Goal: Use online tool/utility: Utilize a website feature to perform a specific function

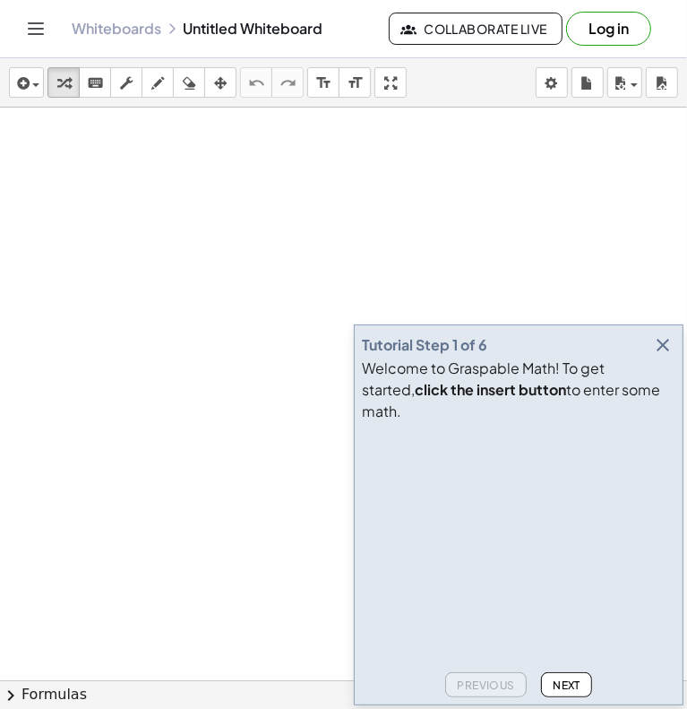
click at [663, 356] on icon "button" at bounding box center [663, 345] width 22 height 22
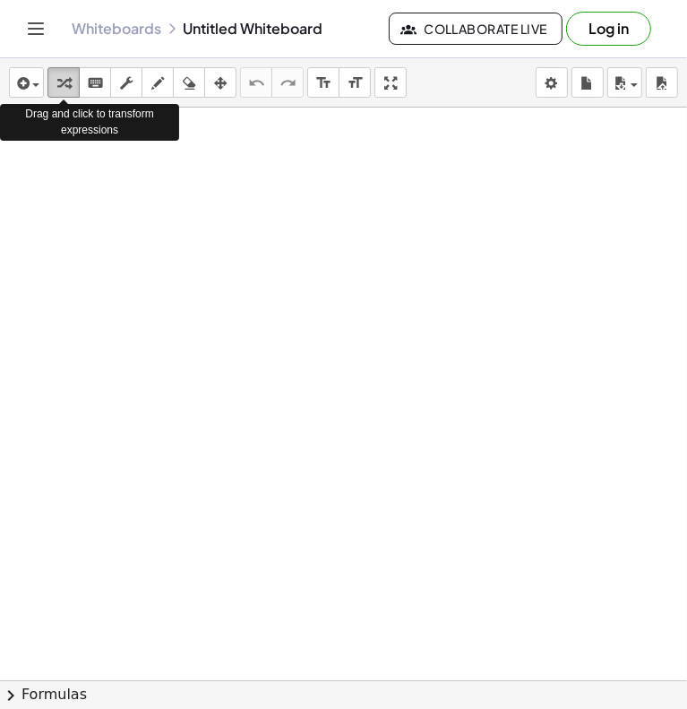
click at [65, 82] on icon "button" at bounding box center [63, 84] width 13 height 22
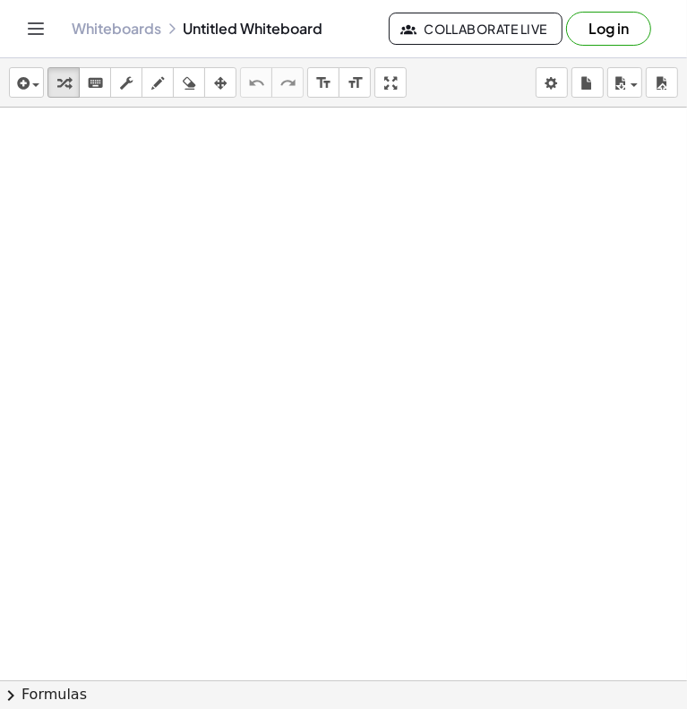
click at [99, 186] on div at bounding box center [343, 680] width 687 height 1145
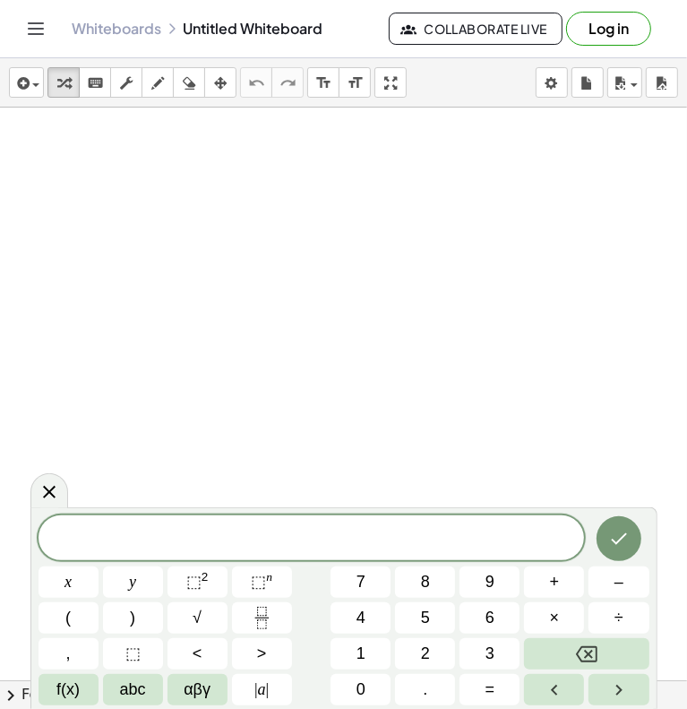
drag, startPoint x: 94, startPoint y: 187, endPoint x: 104, endPoint y: 216, distance: 30.3
click at [90, 235] on div at bounding box center [343, 680] width 687 height 1145
click at [43, 494] on icon at bounding box center [50, 492] width 22 height 22
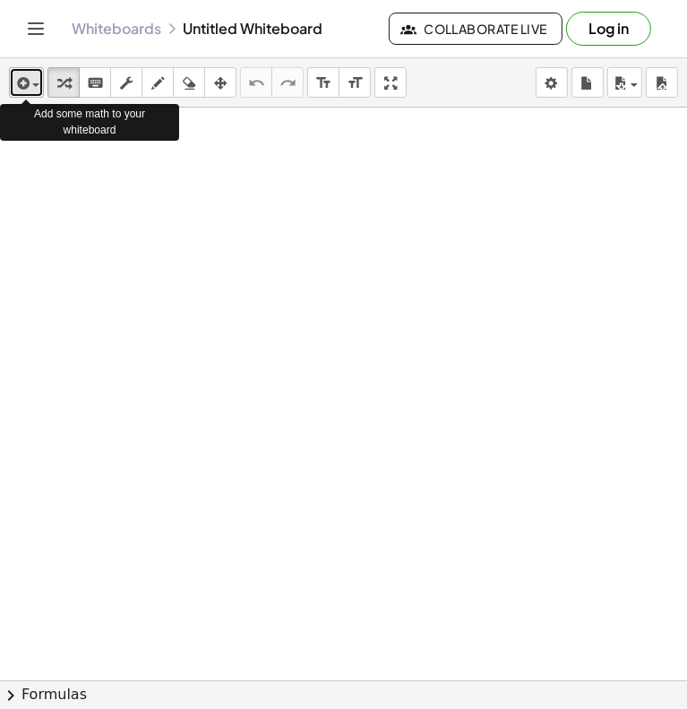
click at [30, 82] on span "button" at bounding box center [32, 85] width 4 height 13
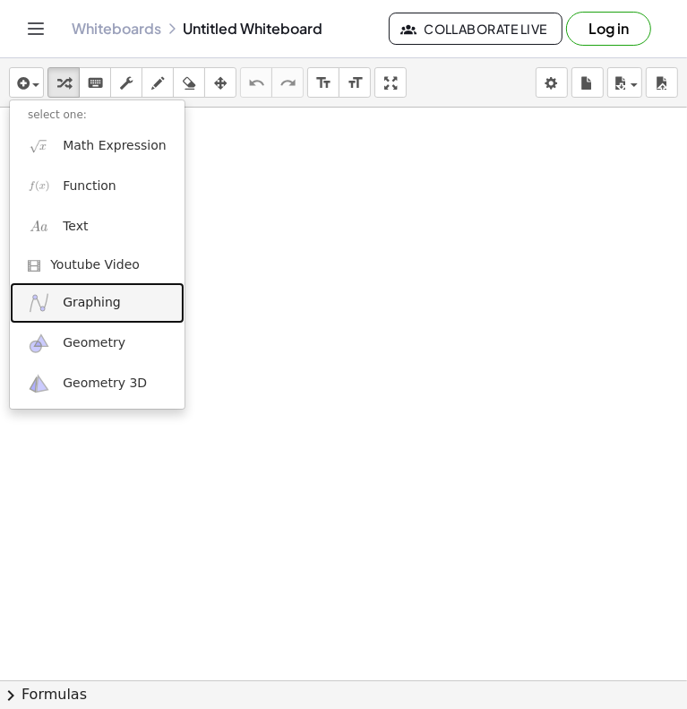
click at [97, 298] on span "Graphing" at bounding box center [92, 303] width 58 height 18
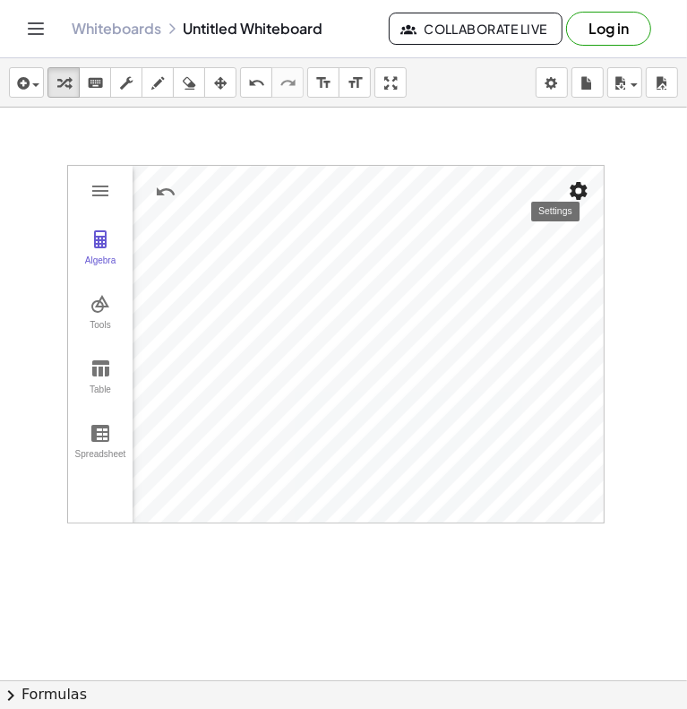
click at [573, 186] on img "Settings" at bounding box center [579, 191] width 22 height 22
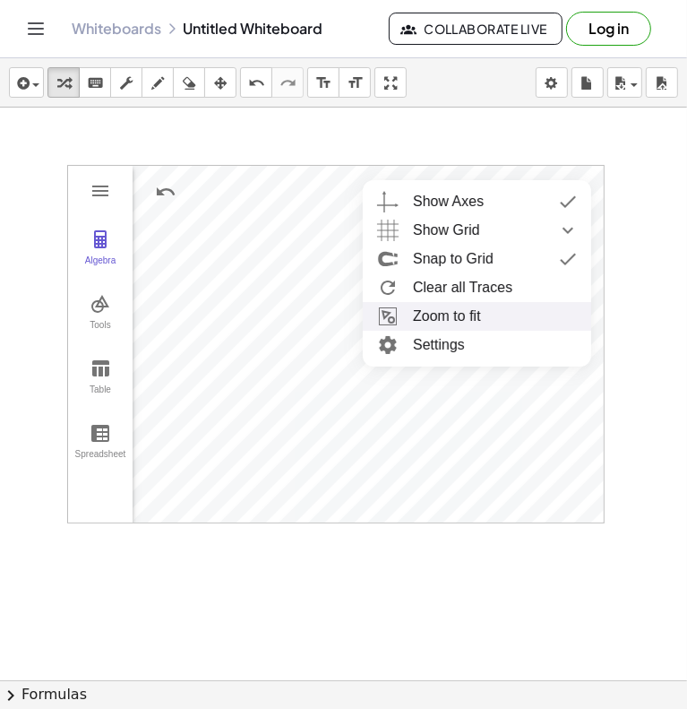
click at [448, 318] on li "Zoom to fit" at bounding box center [477, 316] width 229 height 29
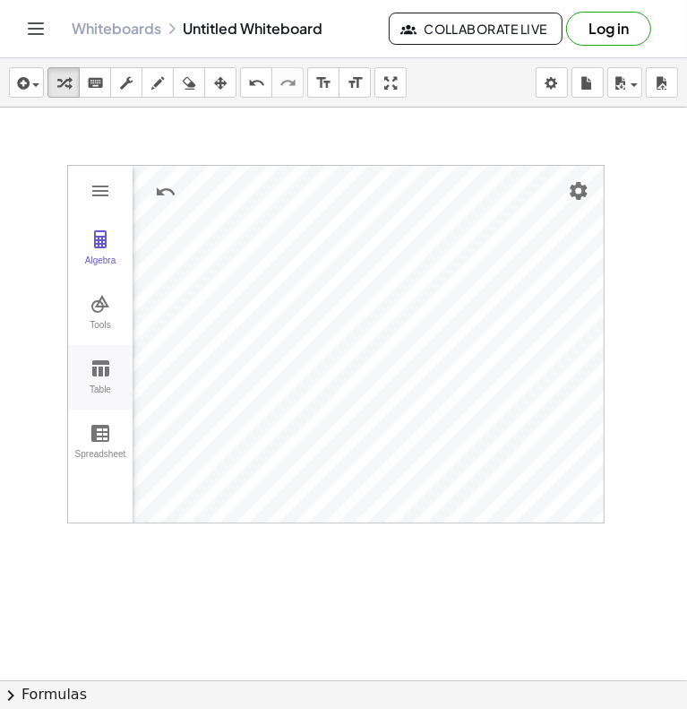
click at [96, 374] on img "Graphing Calculator" at bounding box center [101, 369] width 22 height 22
click at [208, 193] on div "x" at bounding box center [210, 188] width 8 height 22
click at [211, 190] on div "x" at bounding box center [210, 188] width 8 height 22
click at [51, 234] on div at bounding box center [343, 680] width 687 height 1145
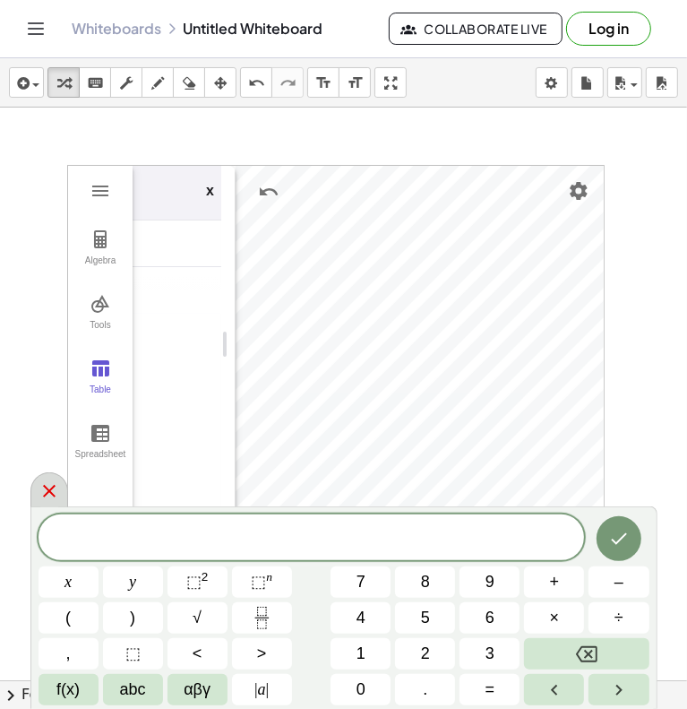
click at [49, 490] on icon at bounding box center [49, 491] width 13 height 13
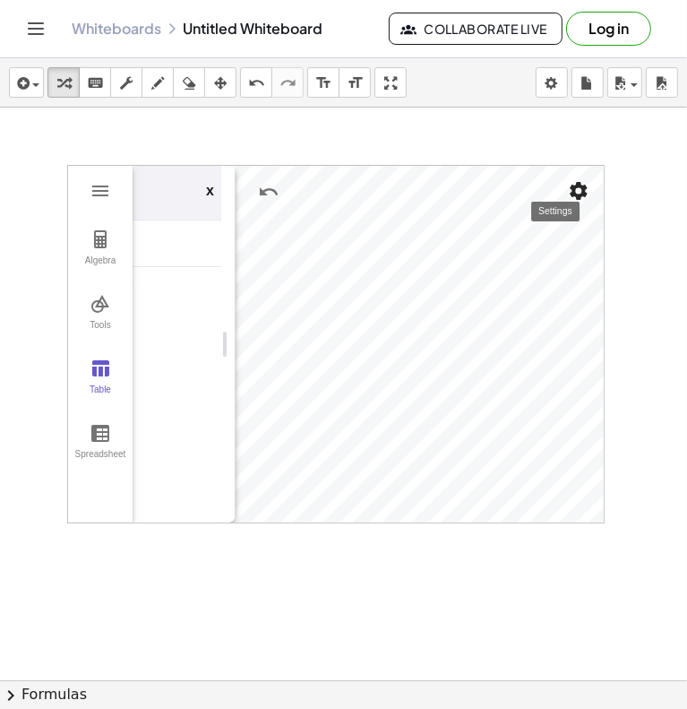
click at [574, 194] on img "Settings" at bounding box center [579, 191] width 22 height 22
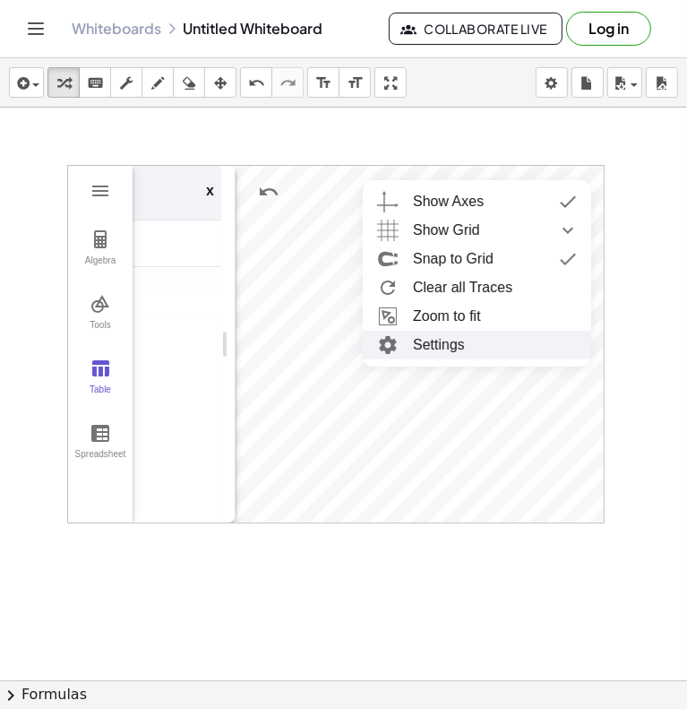
click at [448, 349] on li "Settings" at bounding box center [477, 345] width 229 height 29
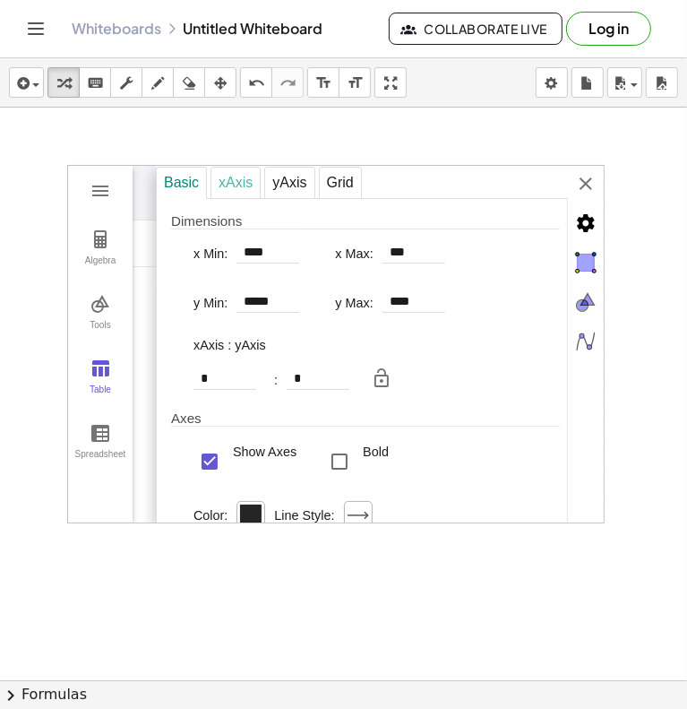
click at [234, 178] on div "xAxis" at bounding box center [236, 183] width 50 height 32
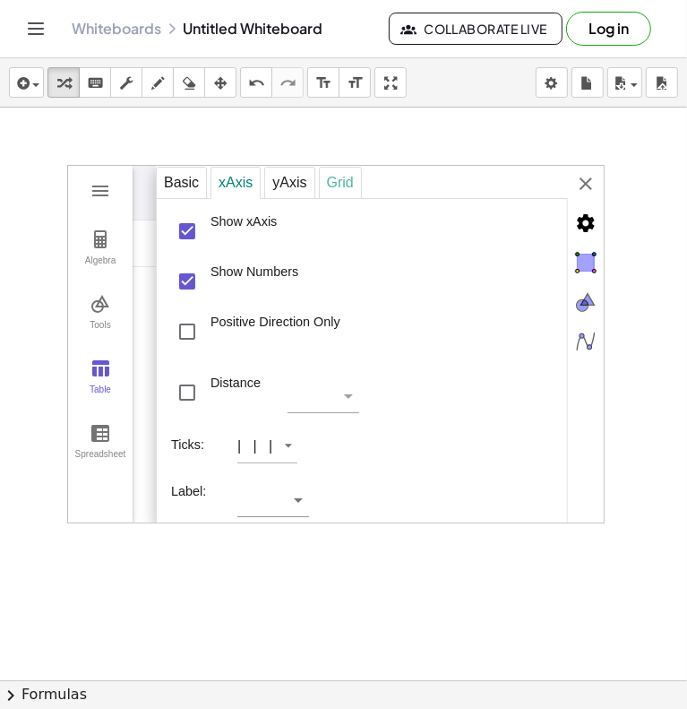
click at [348, 186] on div "Grid" at bounding box center [340, 183] width 43 height 32
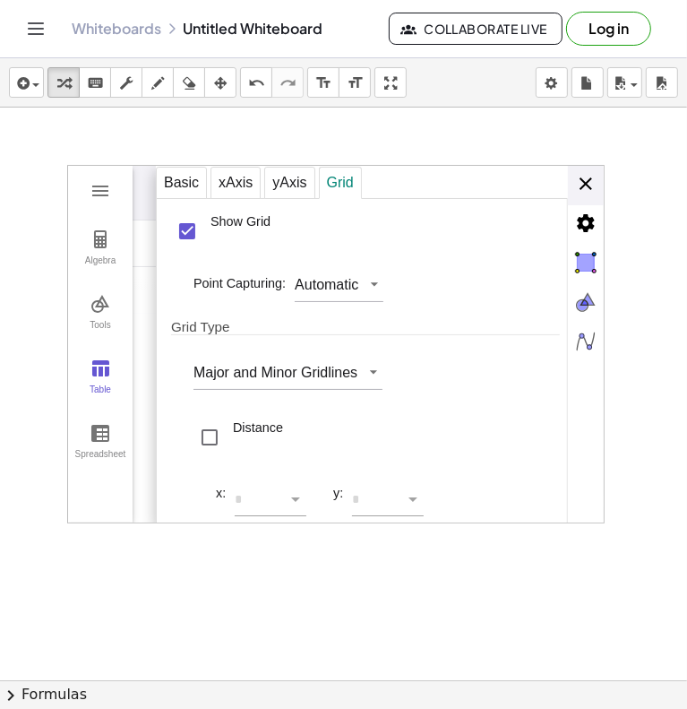
click at [590, 182] on div "Basic xAxis yAxis Grid Dimensions x Min: **** x Max: *** y Min: ***** y Max: **…" at bounding box center [380, 345] width 448 height 358
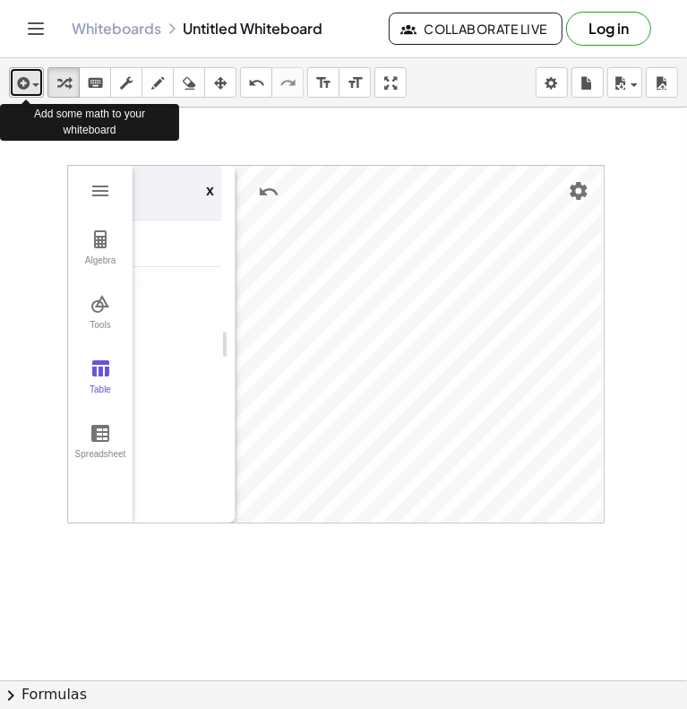
click at [34, 87] on span "button" at bounding box center [35, 85] width 7 height 4
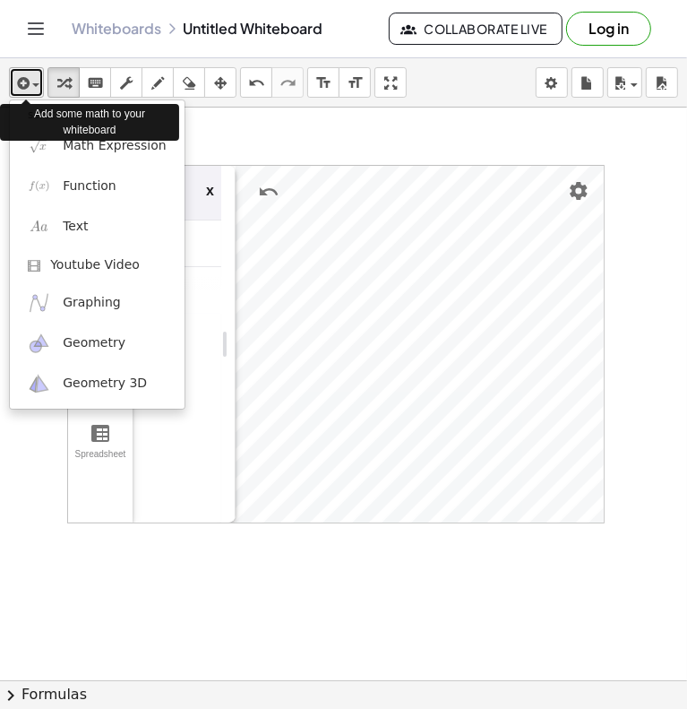
click at [34, 87] on span "button" at bounding box center [35, 85] width 7 height 4
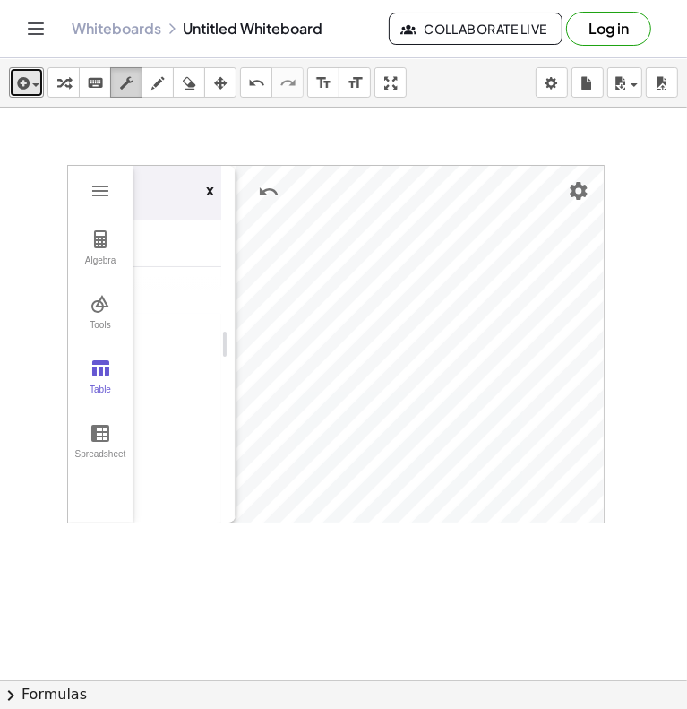
click at [126, 93] on button "scrub" at bounding box center [126, 82] width 32 height 30
click at [368, 142] on div at bounding box center [343, 680] width 687 height 1145
click at [97, 248] on button "Algebra" at bounding box center [100, 248] width 65 height 65
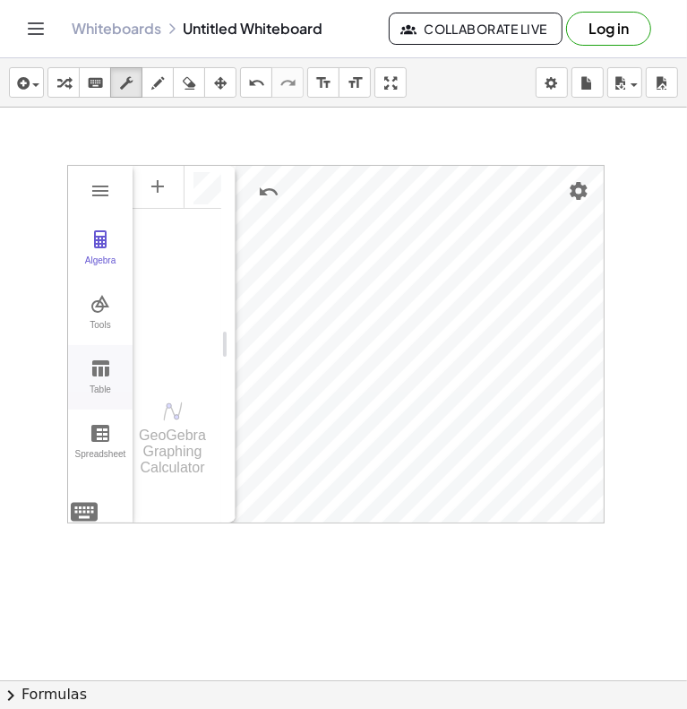
click at [106, 368] on img "Graphing Calculator" at bounding box center [101, 369] width 22 height 22
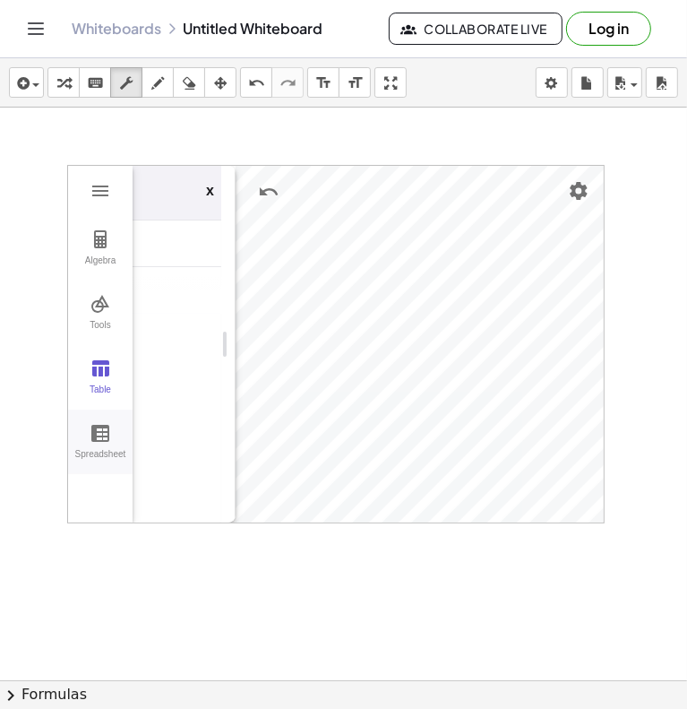
click at [94, 440] on img "Graphing Calculator" at bounding box center [101, 433] width 22 height 22
click at [99, 186] on img "Graphing Calculator" at bounding box center [101, 191] width 22 height 22
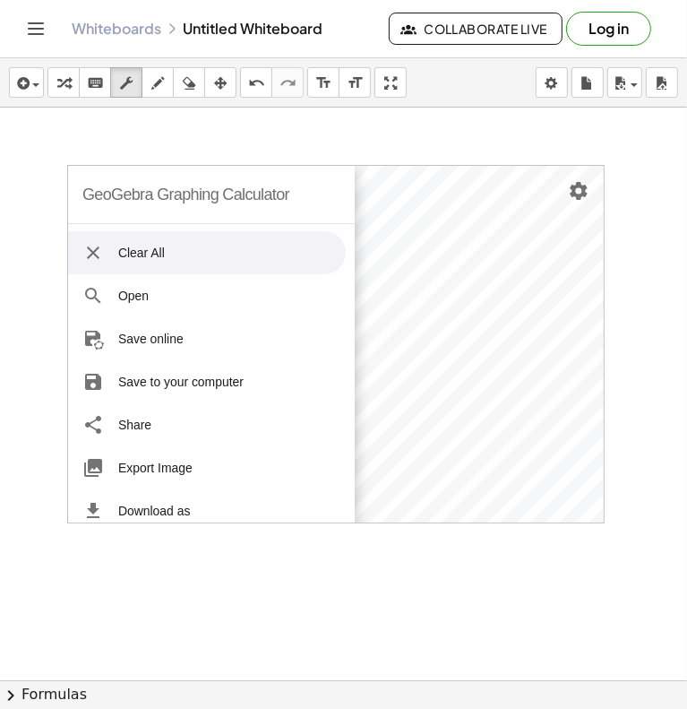
click at [151, 255] on li "Clear All" at bounding box center [207, 252] width 278 height 43
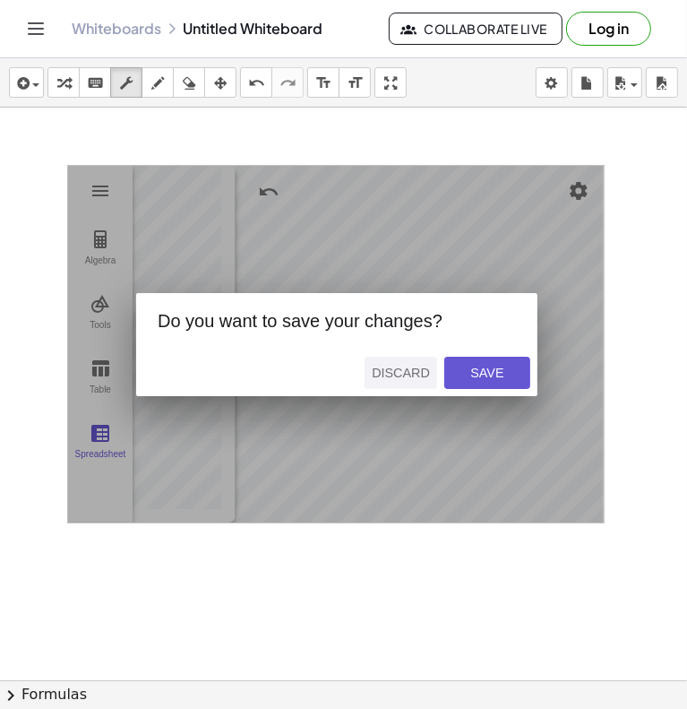
click at [394, 371] on div "Discard" at bounding box center [401, 373] width 58 height 14
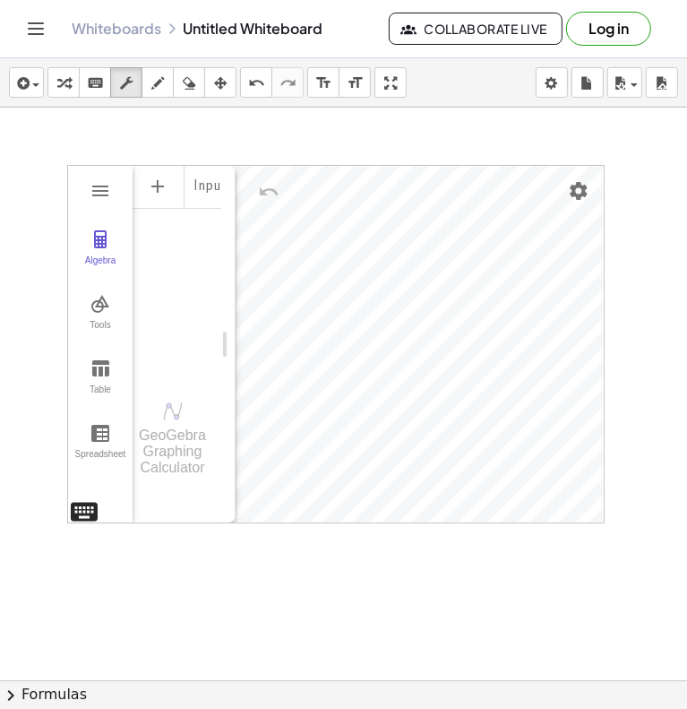
click at [85, 517] on div "GeoGebra Graphing Calculator Clear All Open Save online Save to your computer S…" at bounding box center [336, 344] width 538 height 358
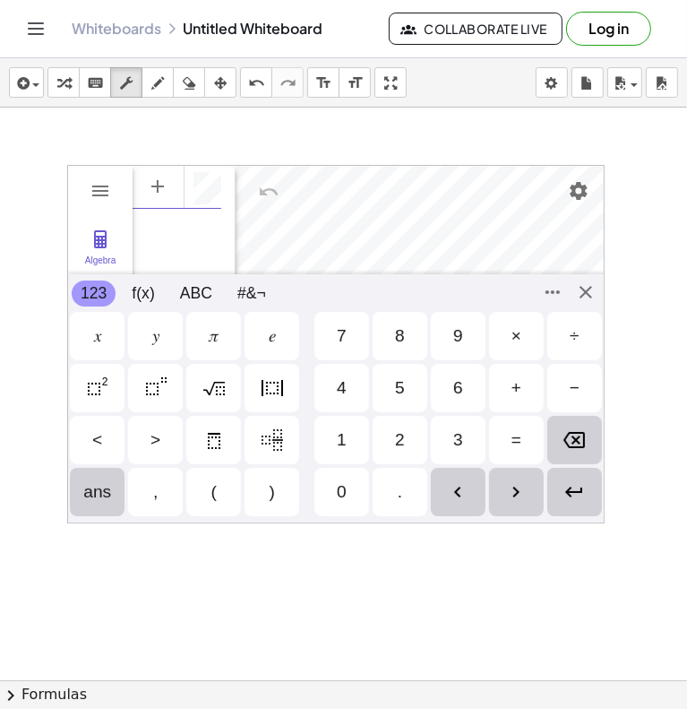
scroll to position [11, 0]
click at [589, 291] on div "GeoGebra Graphing Calculator Clear All Open Save online Save to your computer S…" at bounding box center [336, 344] width 538 height 358
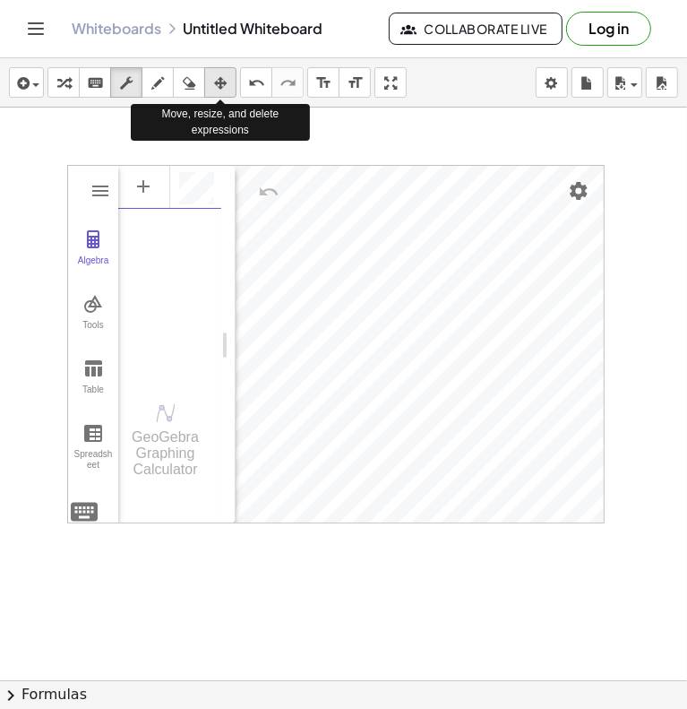
click at [220, 84] on icon "button" at bounding box center [220, 84] width 13 height 22
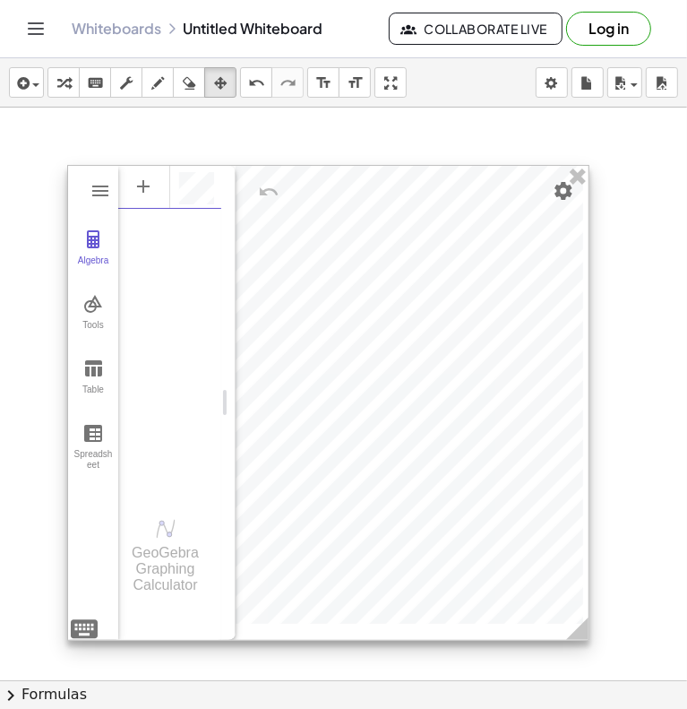
drag, startPoint x: 595, startPoint y: 517, endPoint x: 584, endPoint y: 649, distance: 132.2
click at [584, 640] on icon at bounding box center [577, 628] width 22 height 22
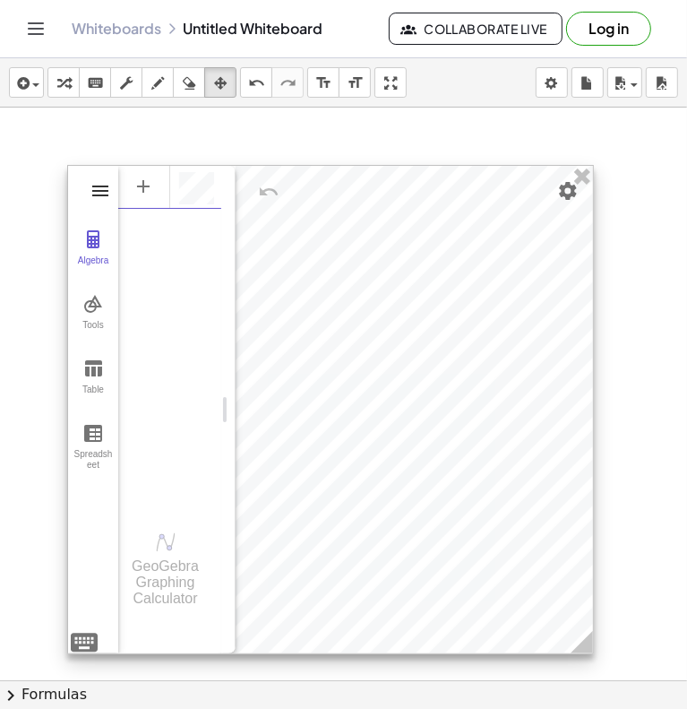
click at [95, 186] on img "Graphing Calculator" at bounding box center [101, 191] width 22 height 22
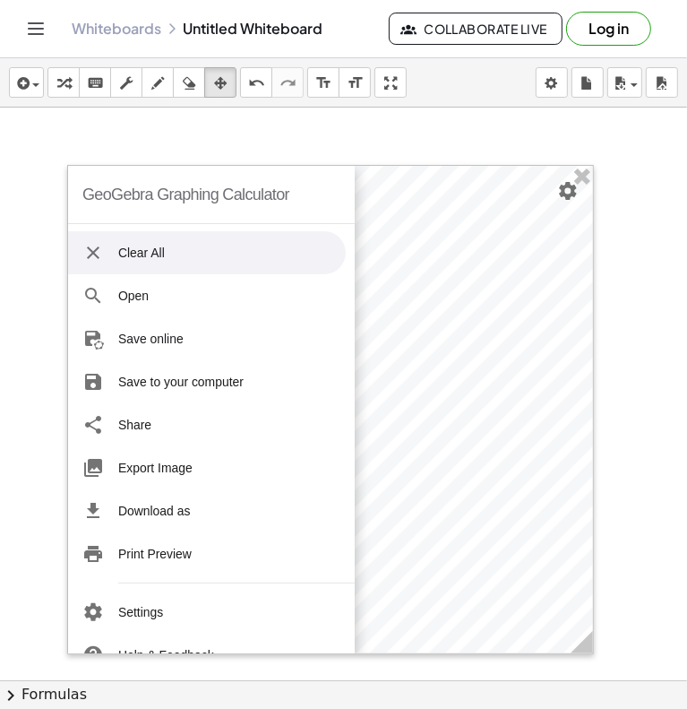
click at [123, 144] on div at bounding box center [343, 680] width 687 height 1145
click at [123, 143] on div at bounding box center [343, 680] width 687 height 1145
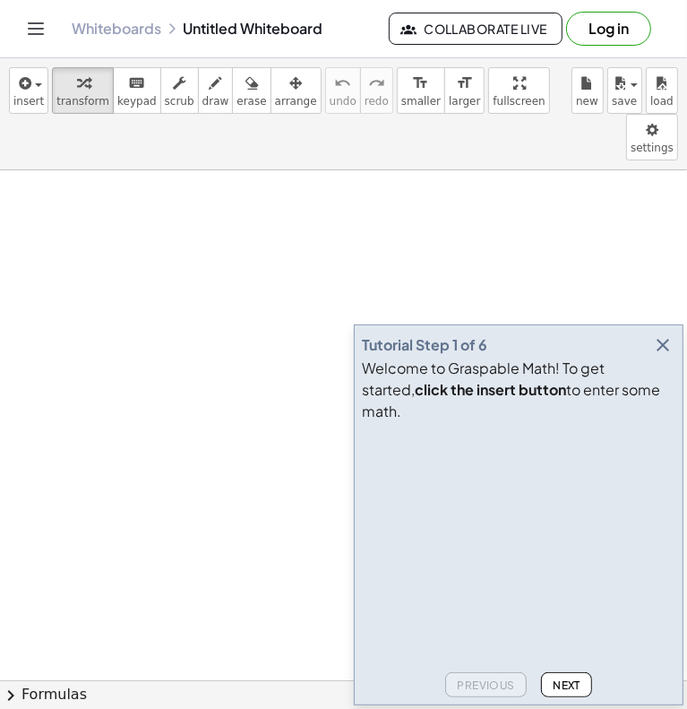
click at [660, 356] on icon "button" at bounding box center [663, 345] width 22 height 22
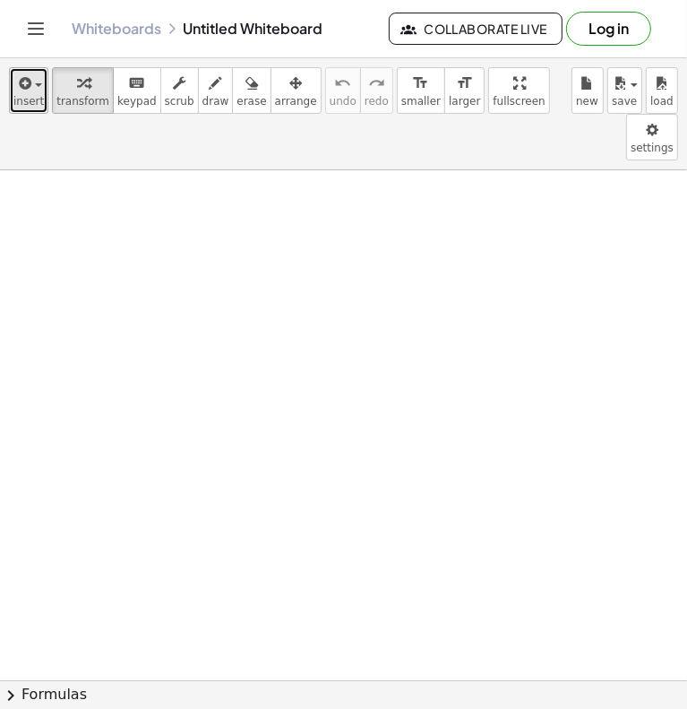
click at [29, 95] on span "insert" at bounding box center [28, 101] width 30 height 13
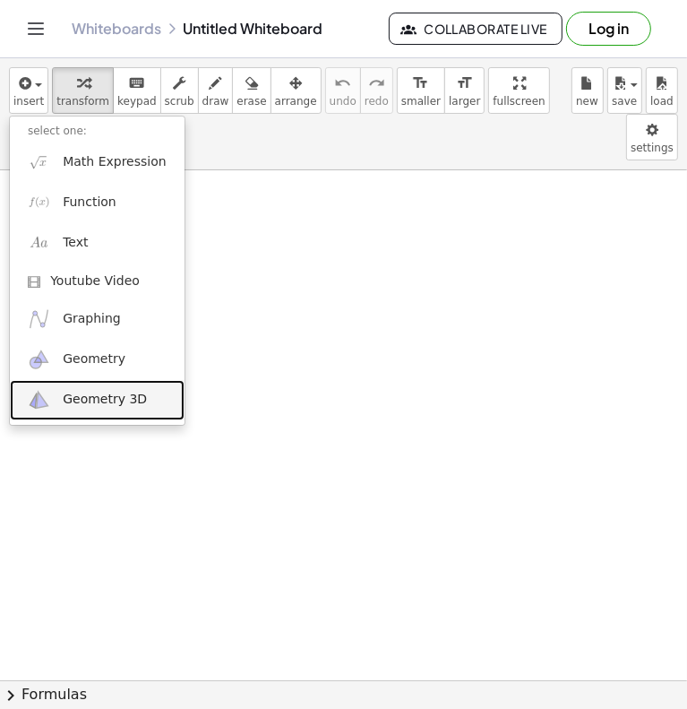
click at [99, 404] on span "Geometry 3D" at bounding box center [105, 400] width 84 height 18
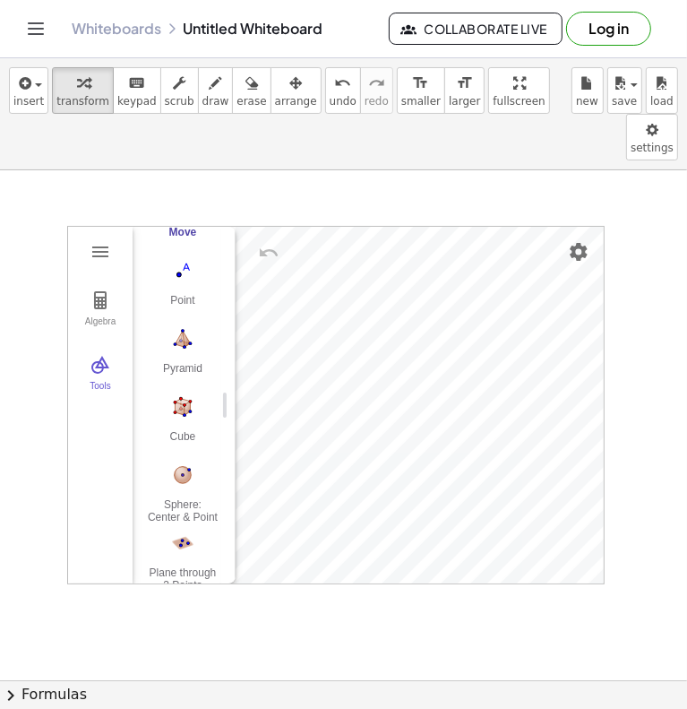
scroll to position [118, 0]
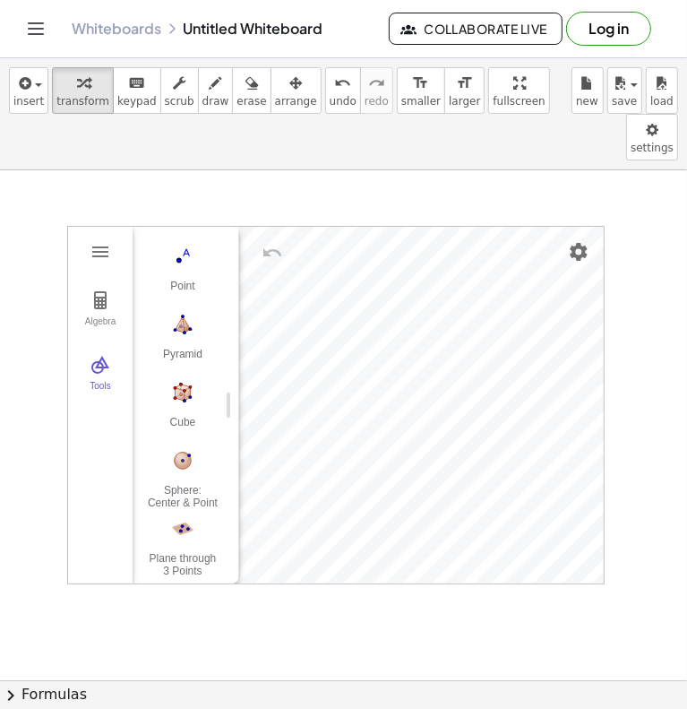
drag, startPoint x: 224, startPoint y: 353, endPoint x: 228, endPoint y: 373, distance: 20.0
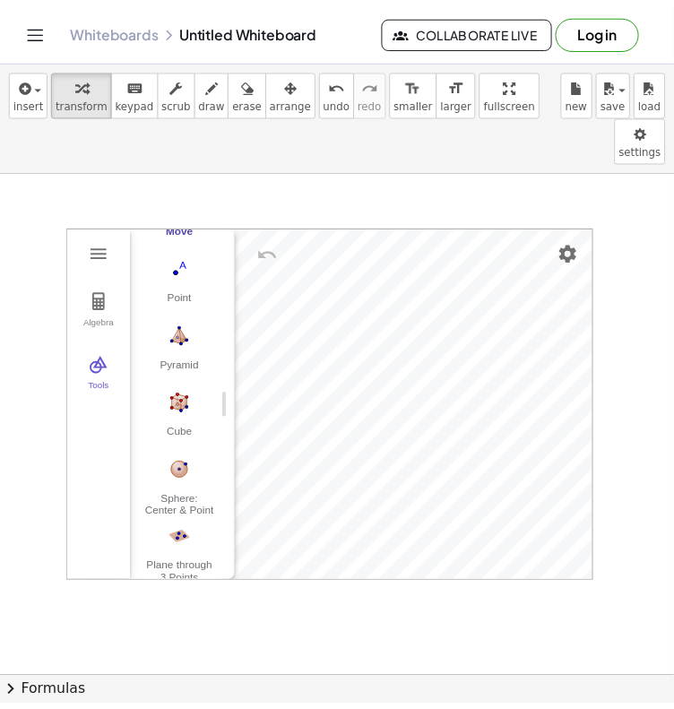
scroll to position [97, 0]
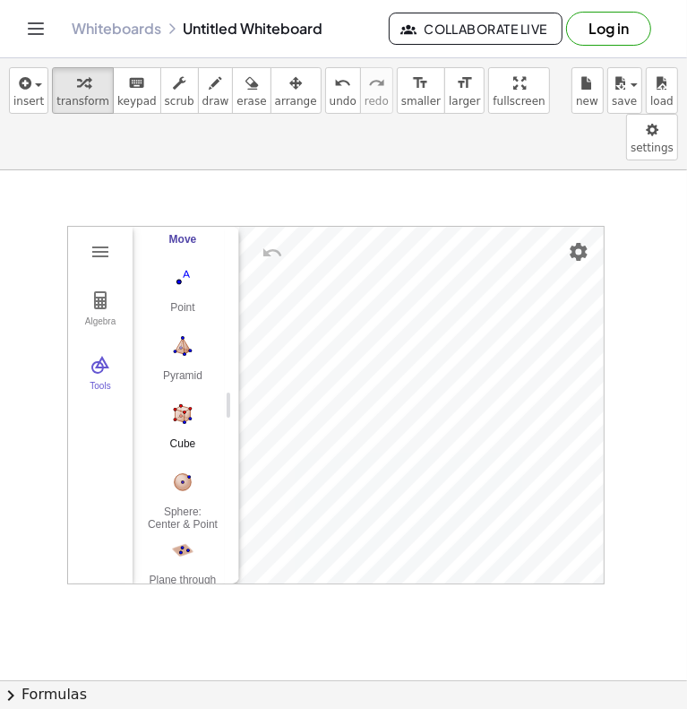
click at [179, 400] on img "Cube. Select two points or other corresponding objects" at bounding box center [183, 414] width 72 height 29
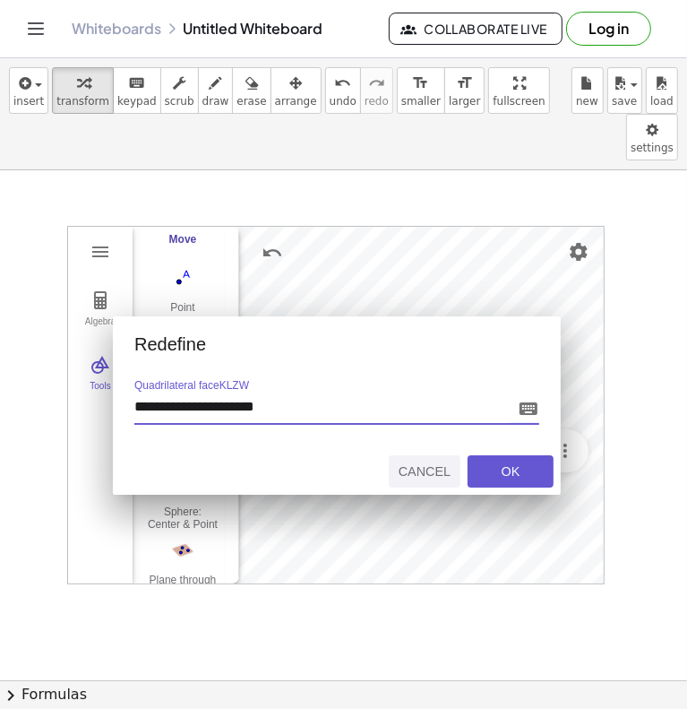
click at [417, 464] on div "Cancel" at bounding box center [424, 471] width 57 height 14
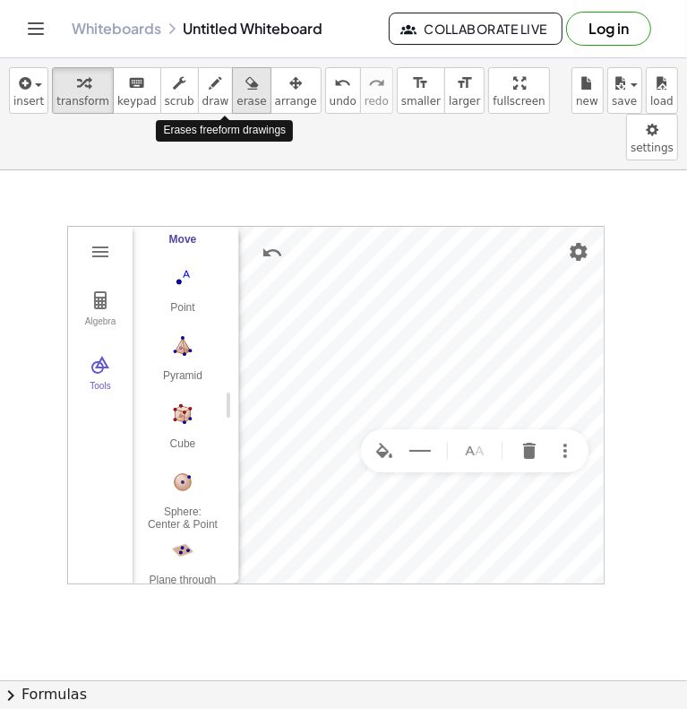
click at [237, 96] on span "erase" at bounding box center [252, 101] width 30 height 13
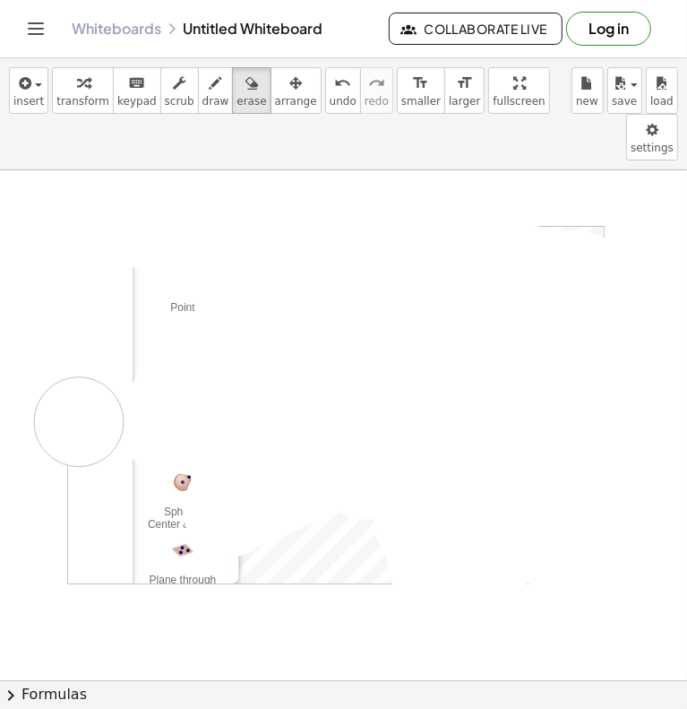
drag, startPoint x: 379, startPoint y: 230, endPoint x: 73, endPoint y: 615, distance: 491.7
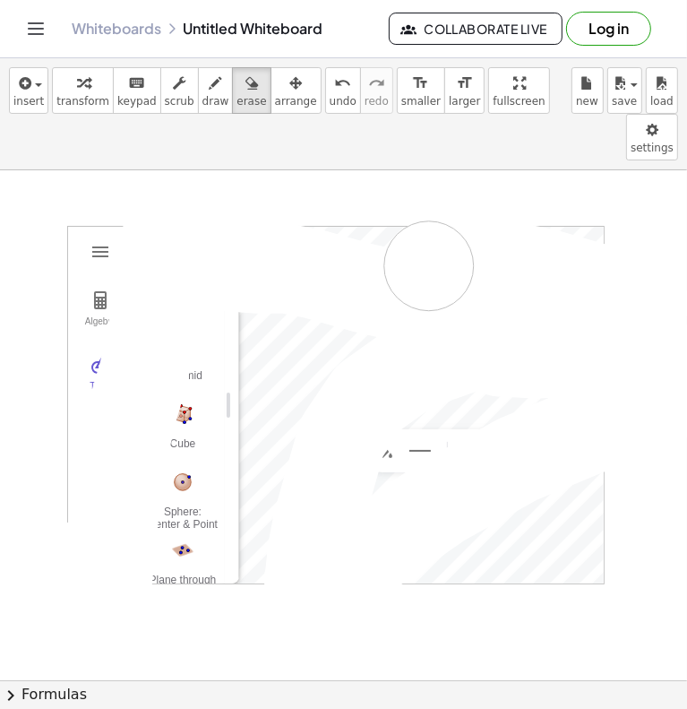
drag, startPoint x: 73, startPoint y: 615, endPoint x: 392, endPoint y: 224, distance: 504.4
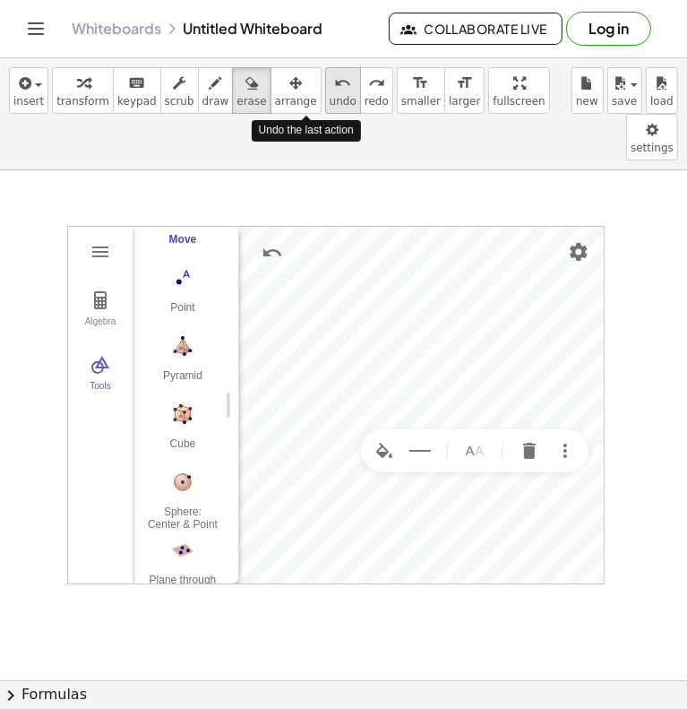
click at [330, 100] on span "undo" at bounding box center [343, 101] width 27 height 13
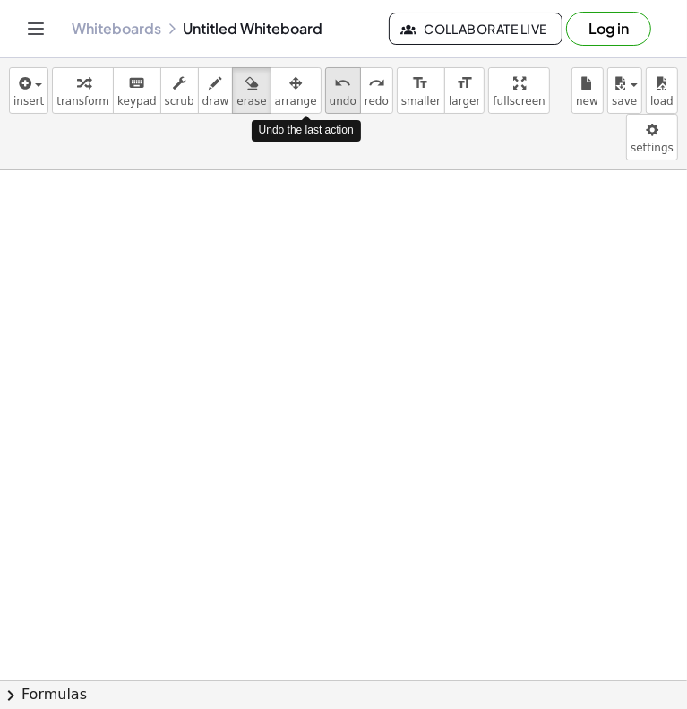
click at [330, 100] on span "undo" at bounding box center [343, 101] width 27 height 13
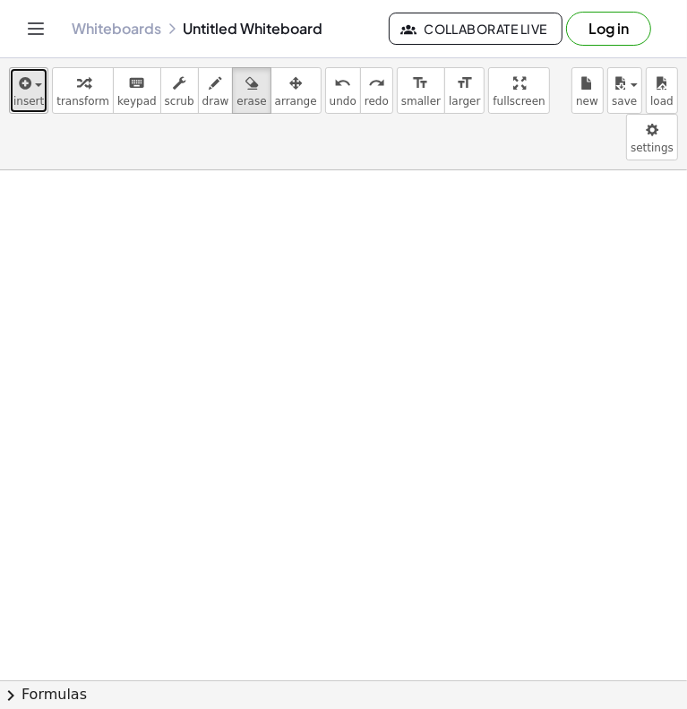
click at [40, 99] on button "insert" at bounding box center [28, 90] width 39 height 47
click at [29, 107] on span "insert" at bounding box center [28, 101] width 30 height 13
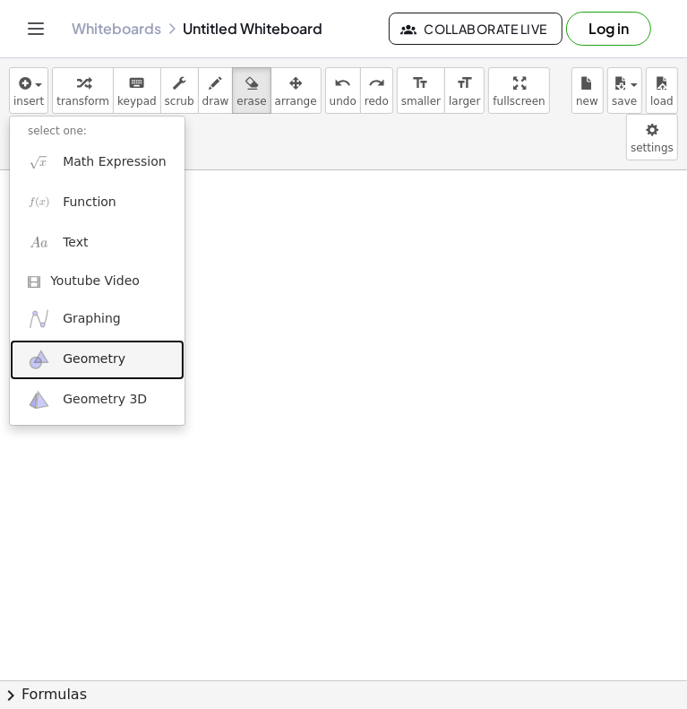
click at [79, 361] on span "Geometry" at bounding box center [94, 359] width 63 height 18
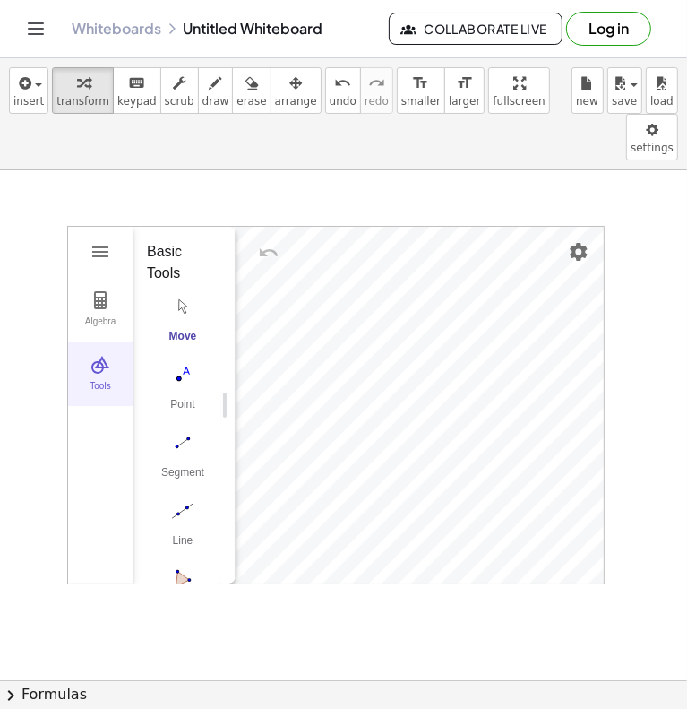
click at [97, 381] on div "Tools" at bounding box center [100, 393] width 57 height 25
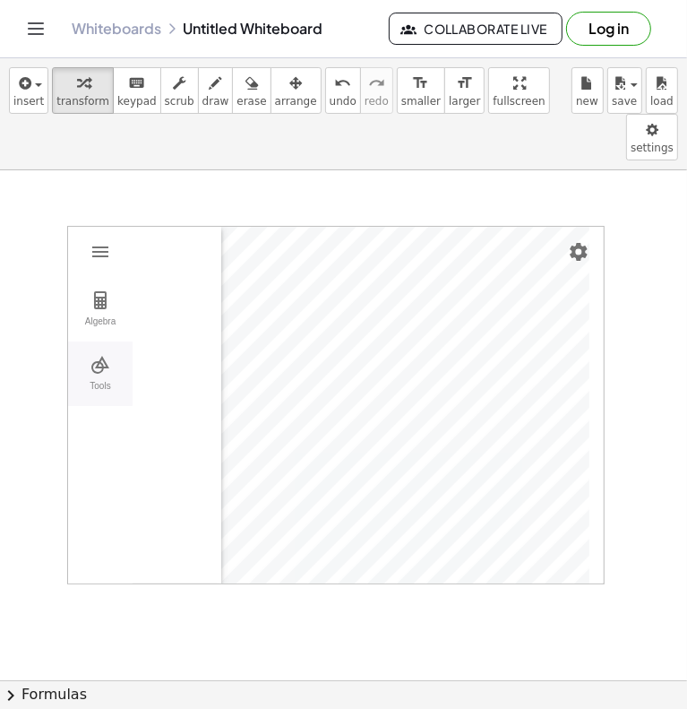
click at [97, 381] on div "Tools" at bounding box center [100, 393] width 57 height 25
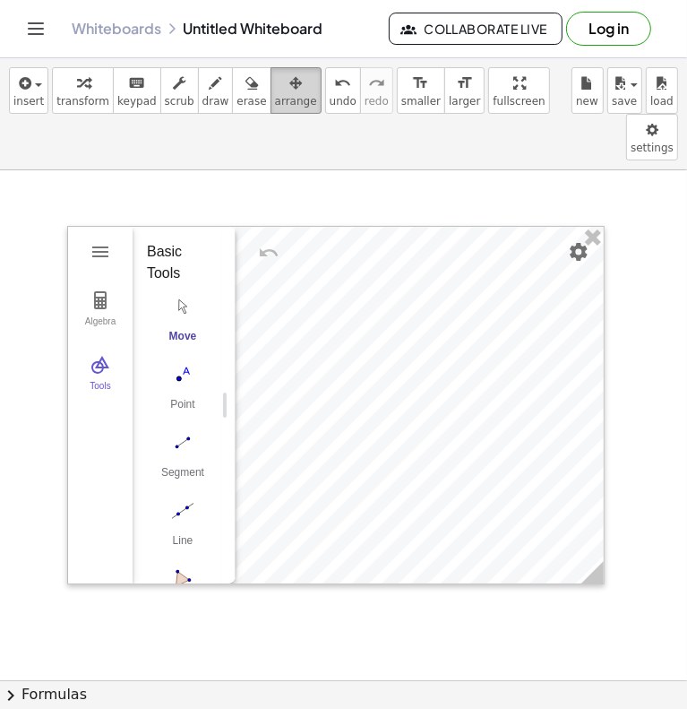
click at [275, 99] on span "arrange" at bounding box center [296, 101] width 42 height 13
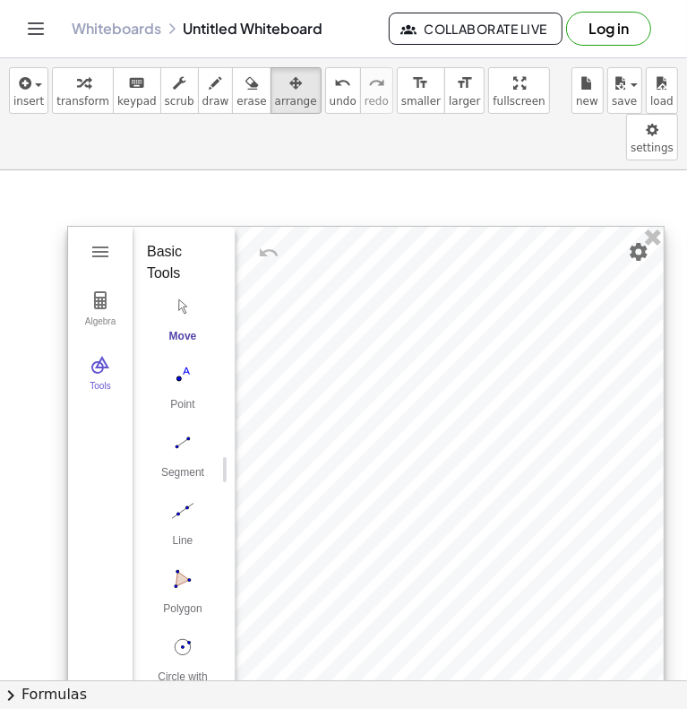
drag, startPoint x: 594, startPoint y: 536, endPoint x: 654, endPoint y: 666, distance: 143.1
click at [654, 666] on div "Algebra Tools GeoGebra Geometry Basic Tools Move Point Segment Line Polygon Cir…" at bounding box center [366, 470] width 598 height 488
click at [177, 565] on img "Polygon. Select all vertices, then first vertex again" at bounding box center [183, 579] width 72 height 29
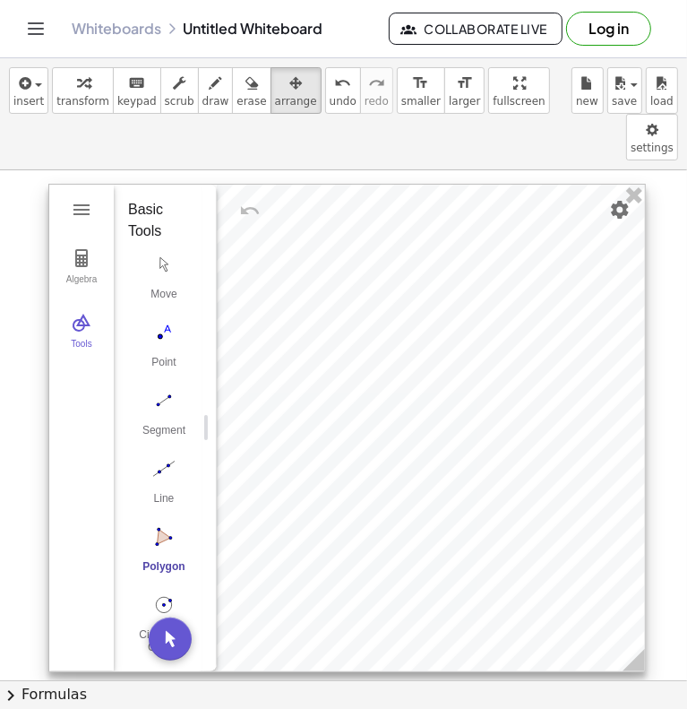
drag, startPoint x: 359, startPoint y: 297, endPoint x: 341, endPoint y: 255, distance: 46.1
click at [341, 255] on div at bounding box center [347, 428] width 596 height 487
click at [162, 522] on img "Polygon. Select all vertices, then first vertex again" at bounding box center [164, 536] width 72 height 29
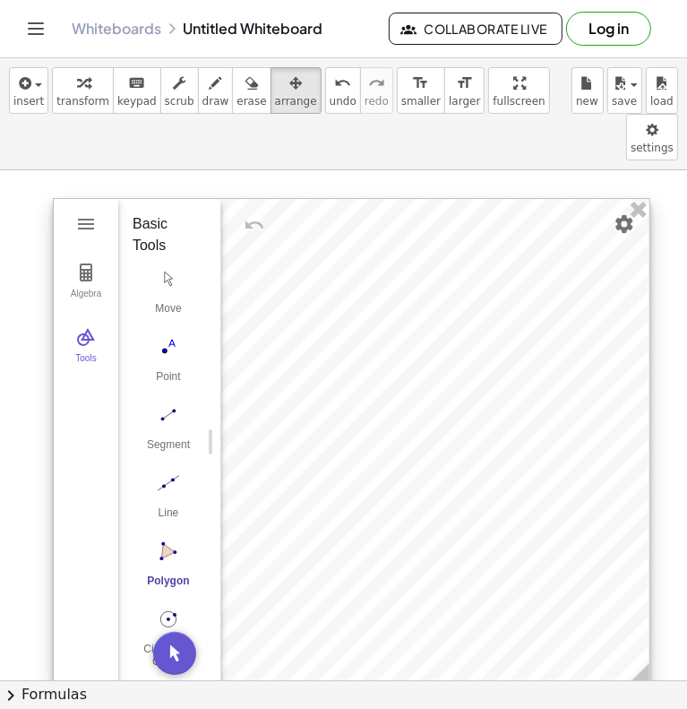
drag, startPoint x: 301, startPoint y: 219, endPoint x: 306, endPoint y: 233, distance: 15.0
click at [306, 233] on div at bounding box center [352, 442] width 596 height 487
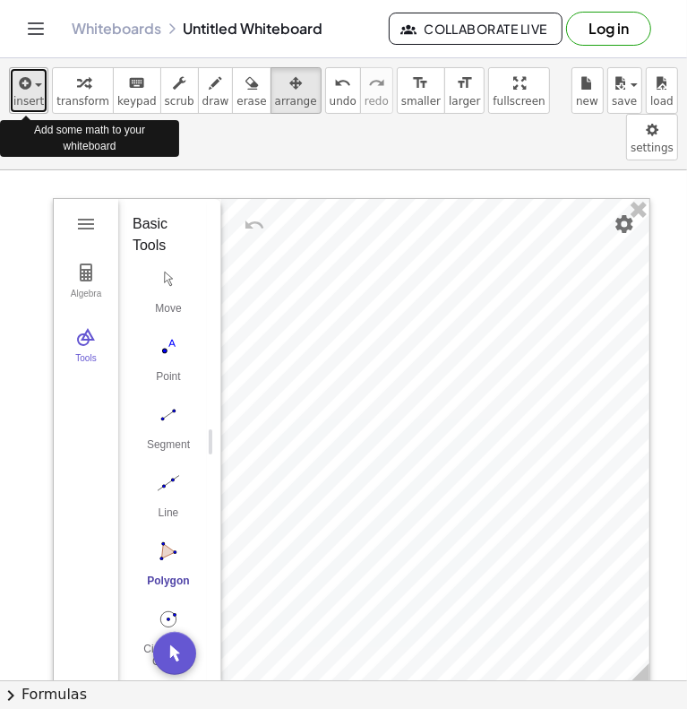
click at [30, 96] on span "insert" at bounding box center [28, 101] width 30 height 13
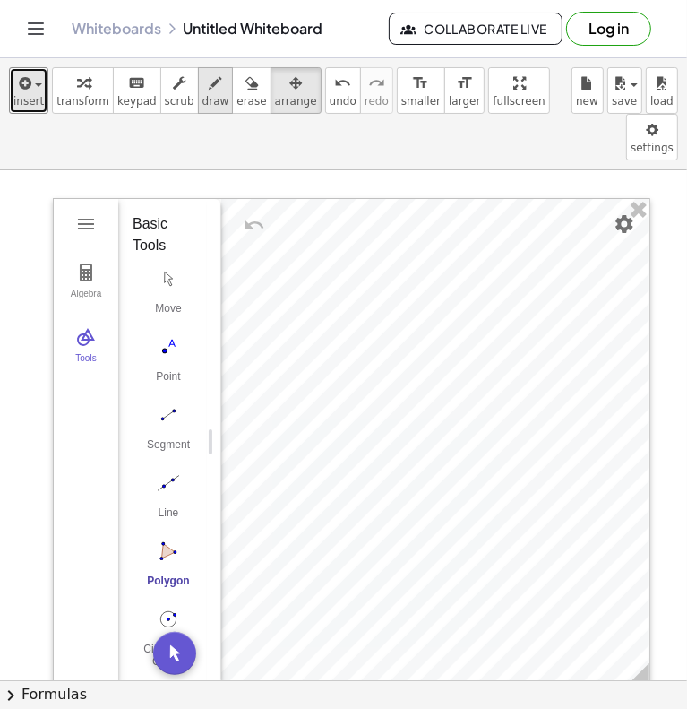
click at [210, 91] on icon "button" at bounding box center [216, 84] width 13 height 22
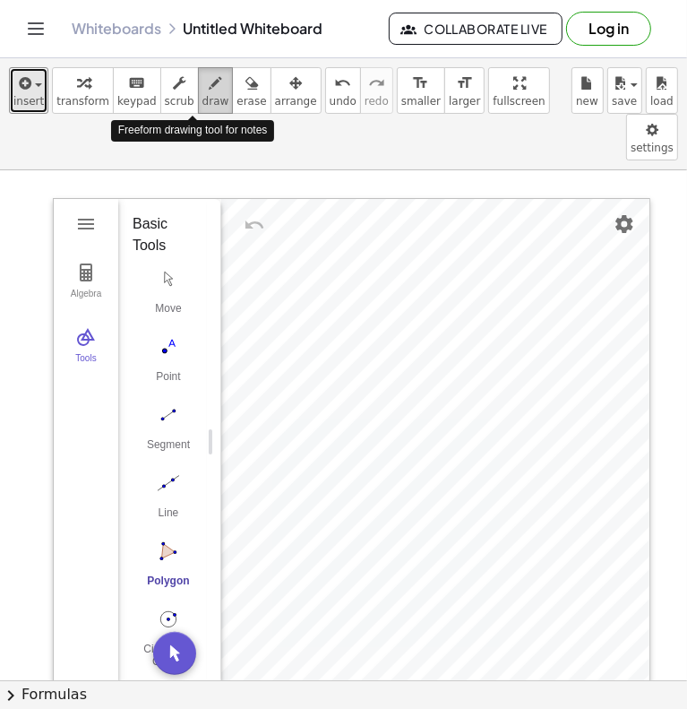
click at [210, 91] on icon "button" at bounding box center [216, 84] width 13 height 22
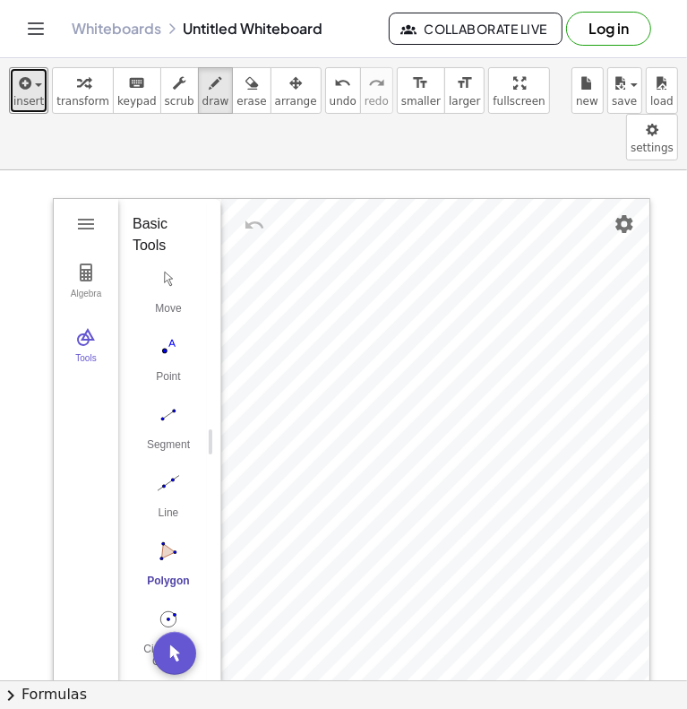
drag, startPoint x: 324, startPoint y: 243, endPoint x: 505, endPoint y: 426, distance: 256.6
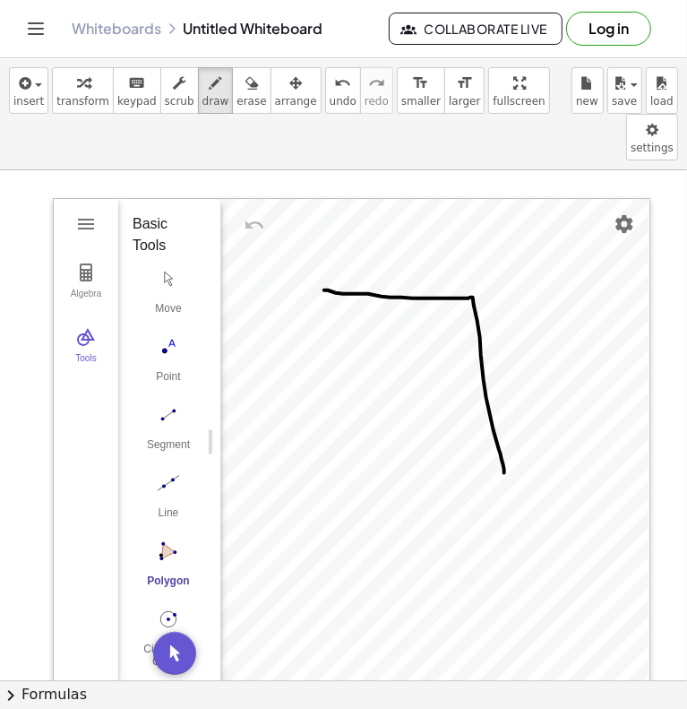
click at [25, 30] on icon "Toggle navigation" at bounding box center [36, 29] width 22 height 22
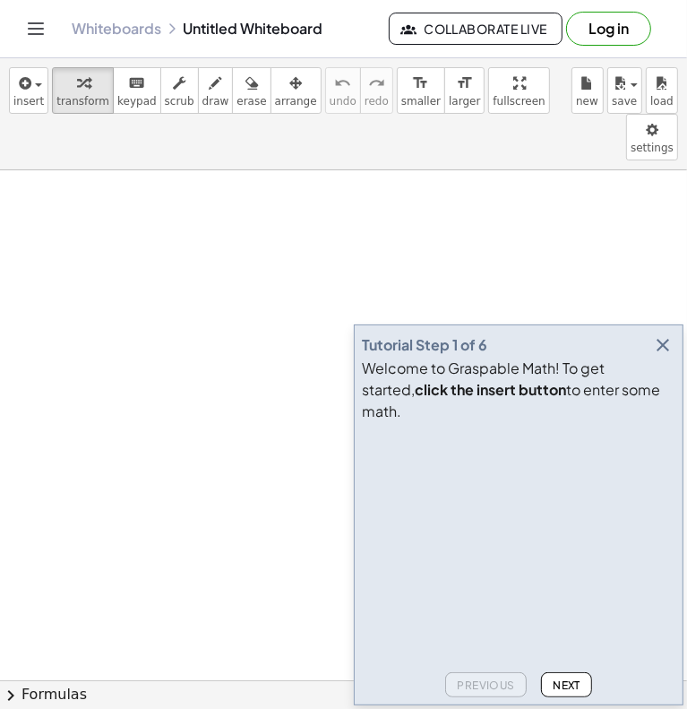
click at [665, 356] on icon "button" at bounding box center [663, 345] width 22 height 22
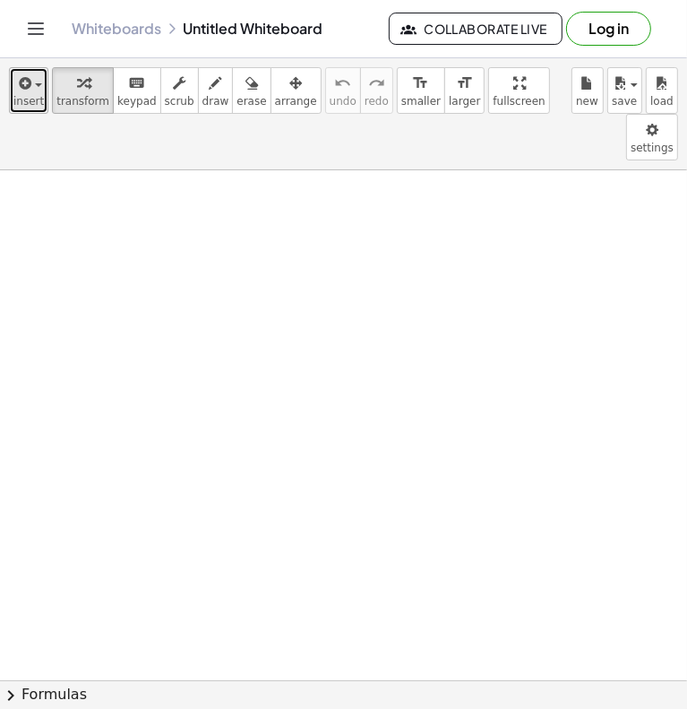
click at [34, 95] on span "insert" at bounding box center [28, 101] width 30 height 13
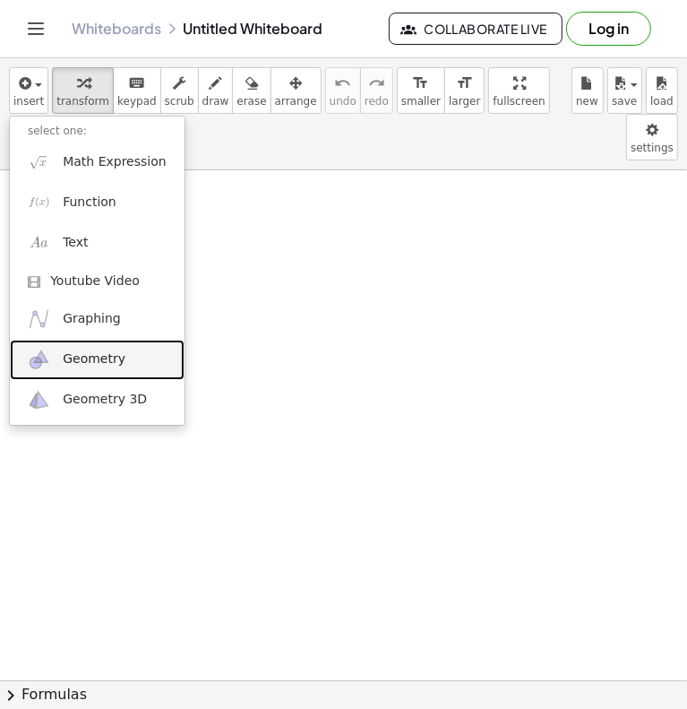
click at [90, 363] on span "Geometry" at bounding box center [94, 359] width 63 height 18
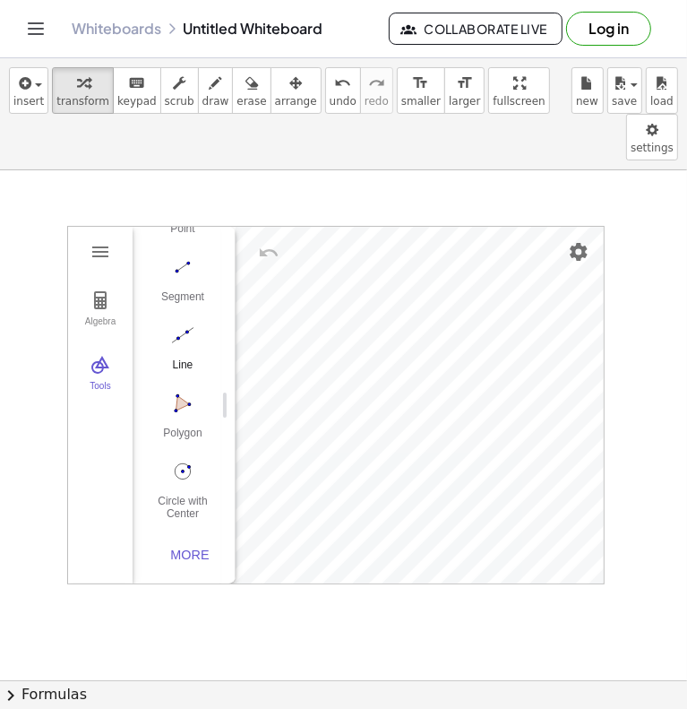
scroll to position [185, 0]
click at [198, 389] on img "Polygon. Select all vertices, then first vertex again" at bounding box center [183, 403] width 72 height 29
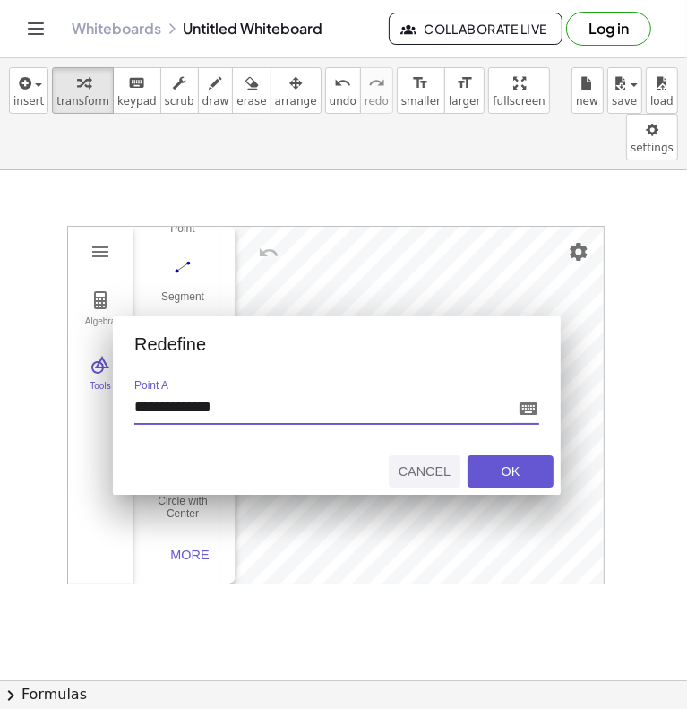
click at [427, 464] on div "Cancel" at bounding box center [424, 471] width 57 height 14
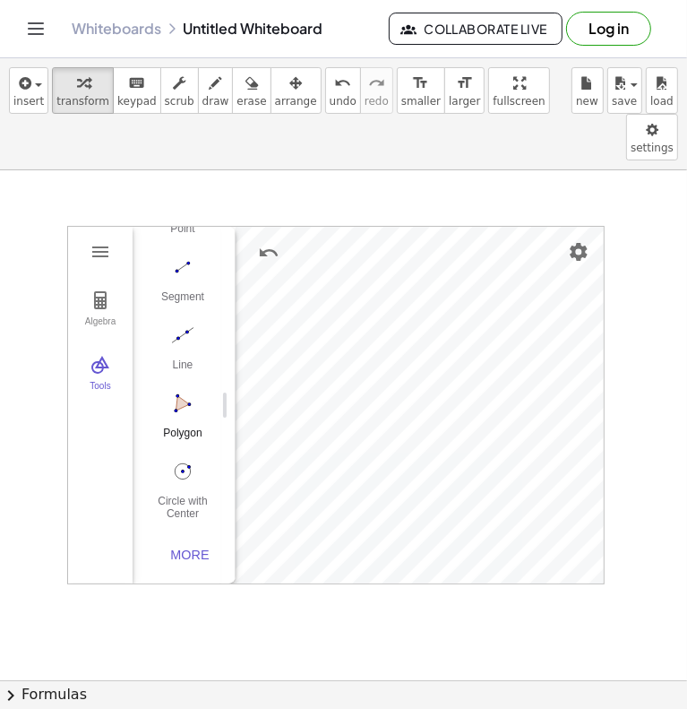
click at [182, 389] on img "Polygon. Select all vertices, then first vertex again" at bounding box center [183, 403] width 72 height 29
click at [174, 389] on img "Polygon. Select all vertices, then first vertex again" at bounding box center [183, 403] width 72 height 29
click at [175, 548] on div "More" at bounding box center [189, 555] width 57 height 14
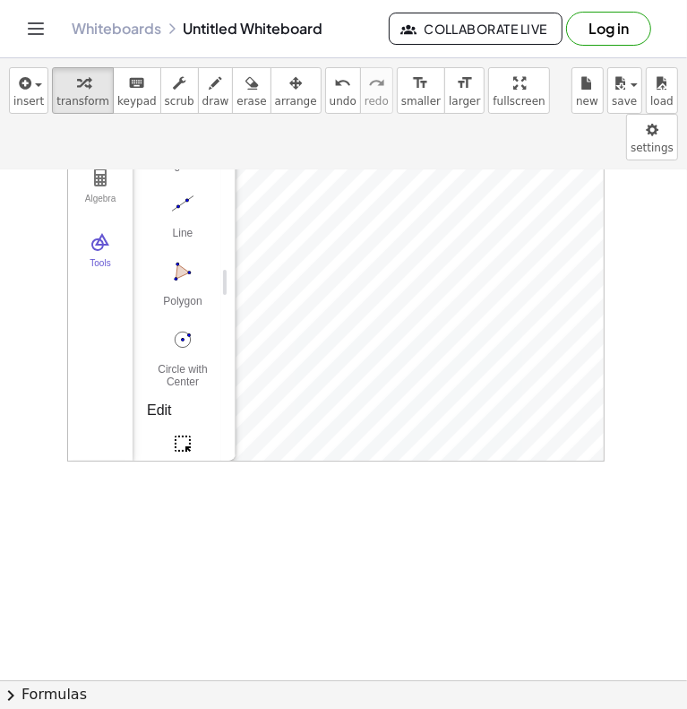
scroll to position [0, 0]
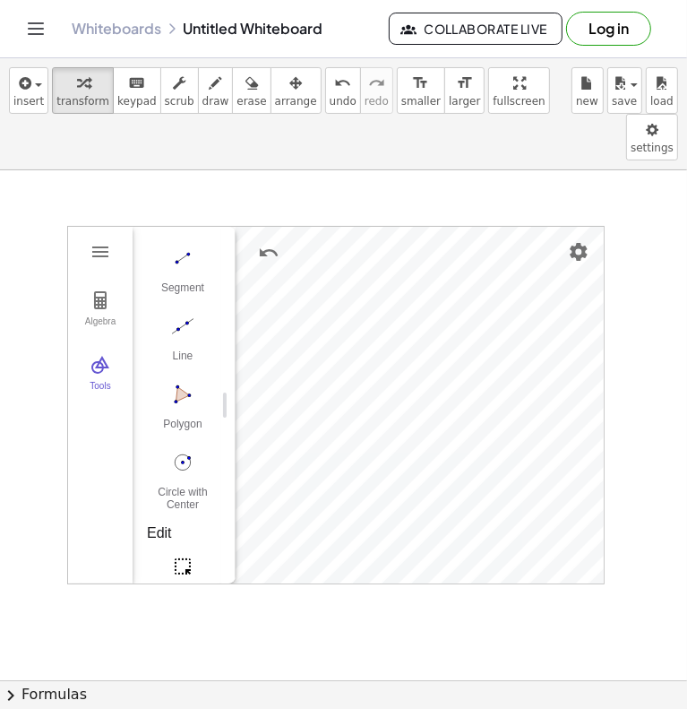
click at [418, 65] on div "insert select one: Math Expression Function Text Youtube Video Graphing Geometr…" at bounding box center [343, 114] width 687 height 112
